Goal: Task Accomplishment & Management: Use online tool/utility

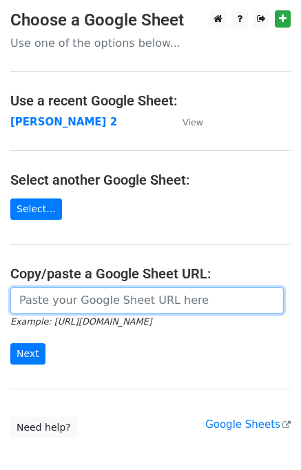
click at [75, 313] on input "url" at bounding box center [146, 300] width 273 height 26
type input "https://docs.google.com/spreadsheets/d/1ZDlVQjaDibfPTpoRrnWj8pjn7YSOO7xEi0WZbgJ…"
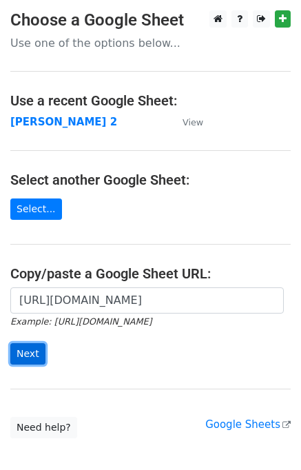
click at [20, 351] on input "Next" at bounding box center [27, 353] width 35 height 21
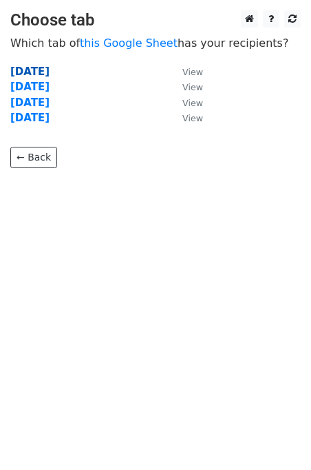
click at [44, 76] on strong "Tuesday" at bounding box center [29, 71] width 39 height 12
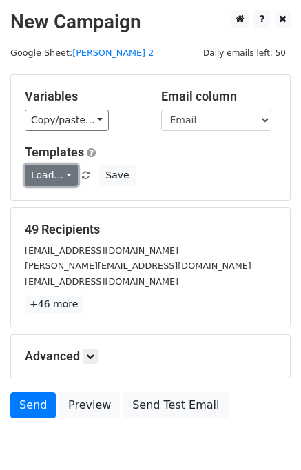
click at [62, 179] on link "Load..." at bounding box center [51, 175] width 53 height 21
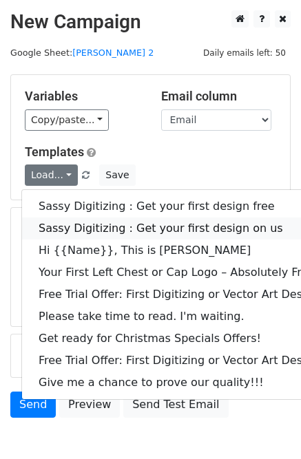
click at [69, 223] on link "Sassy Digitizing : Get your first design on us" at bounding box center [198, 229] width 353 height 22
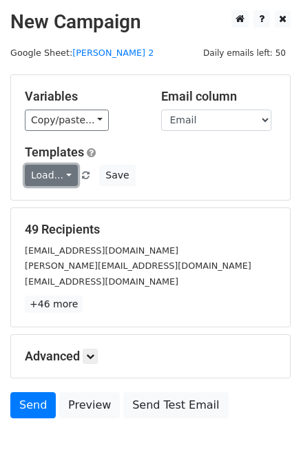
click at [63, 183] on link "Load..." at bounding box center [51, 175] width 53 height 21
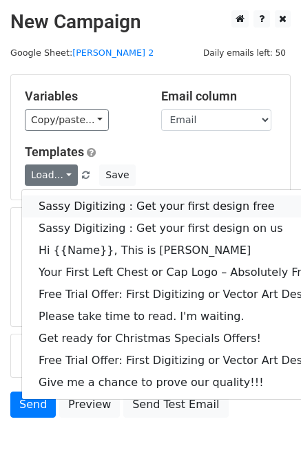
click at [79, 211] on link "Sassy Digitizing : Get your first design free" at bounding box center [198, 207] width 353 height 22
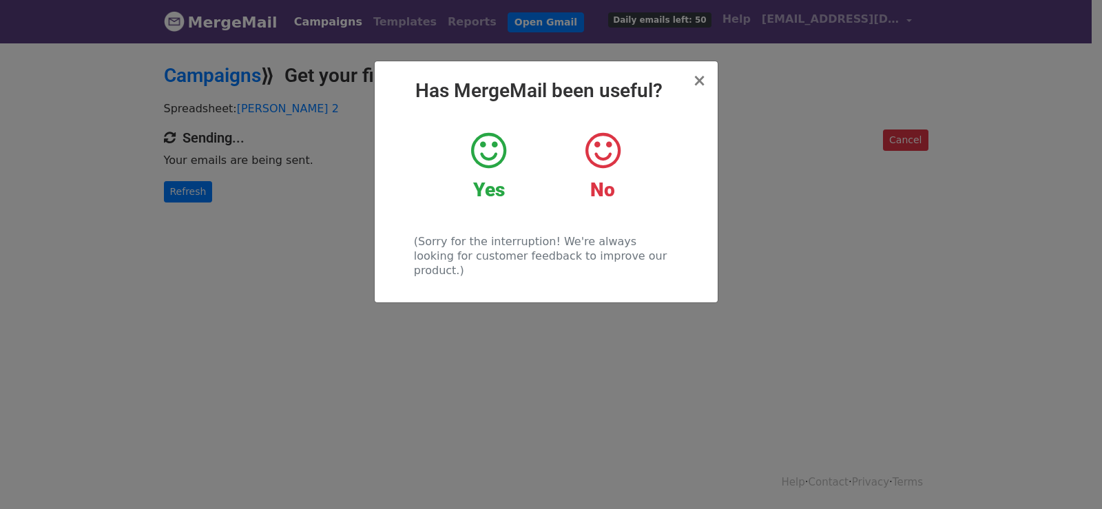
click at [253, 192] on div "× Has MergeMail been useful? Yes No (Sorry for the interruption! We're always l…" at bounding box center [551, 275] width 1102 height 468
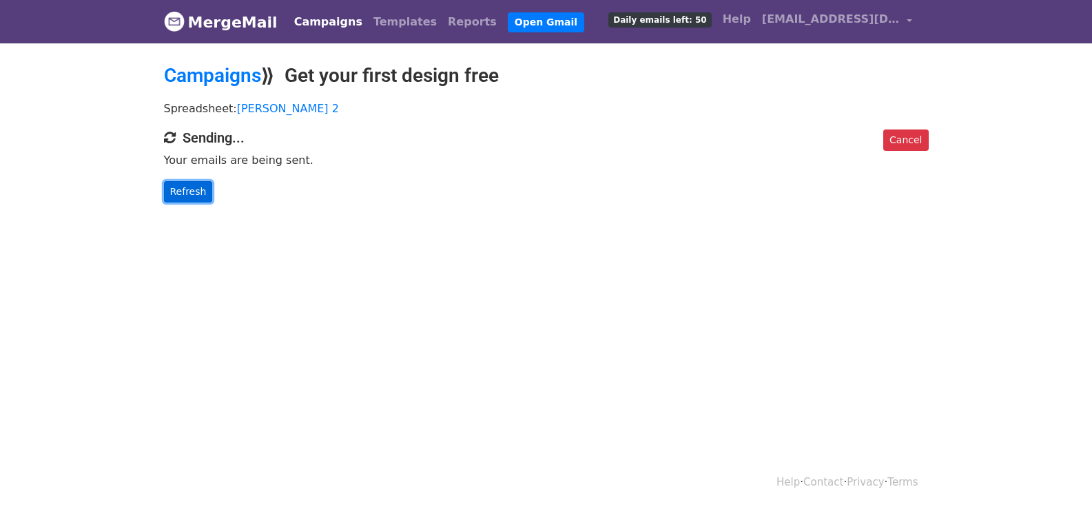
click at [184, 191] on link "Refresh" at bounding box center [188, 191] width 49 height 21
